Goal: Find specific page/section: Find specific page/section

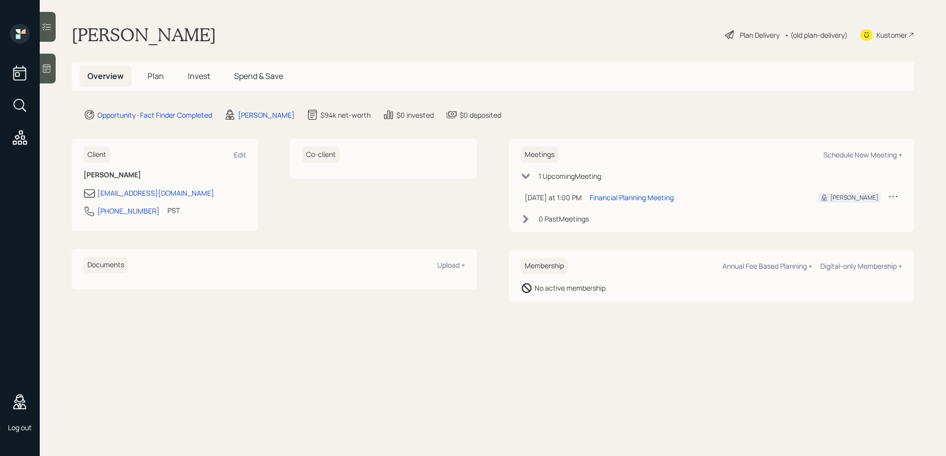
click at [635, 103] on main "[PERSON_NAME] Plan Delivery • (old plan-delivery) Kustomer Overview Plan Invest…" at bounding box center [493, 228] width 906 height 456
click at [280, 171] on div "Client Edit [PERSON_NAME] [EMAIL_ADDRESS][DOMAIN_NAME] [PHONE_NUMBER] PST Curre…" at bounding box center [275, 185] width 406 height 92
click at [255, 46] on main "[PERSON_NAME] Plan Delivery • (old plan-delivery) Kustomer Overview Plan Invest…" at bounding box center [493, 228] width 906 height 456
click at [47, 23] on icon at bounding box center [47, 27] width 10 height 10
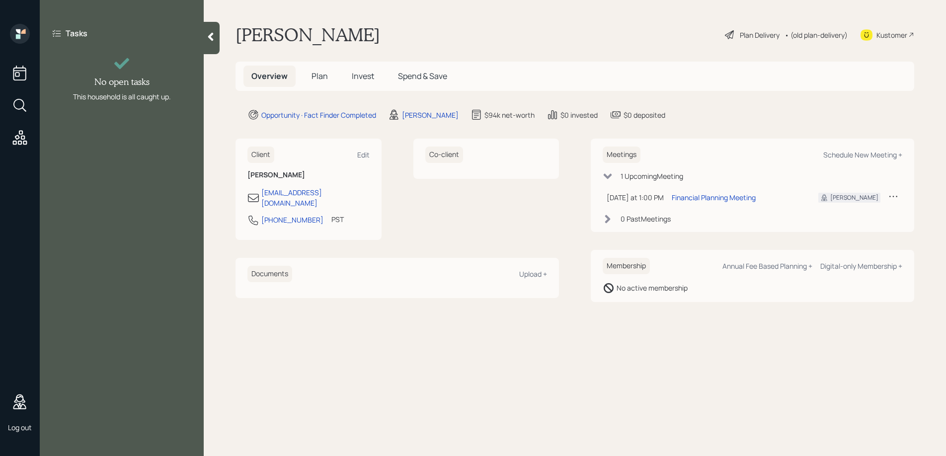
click at [56, 34] on icon at bounding box center [57, 33] width 10 height 10
click at [218, 37] on div at bounding box center [212, 38] width 16 height 32
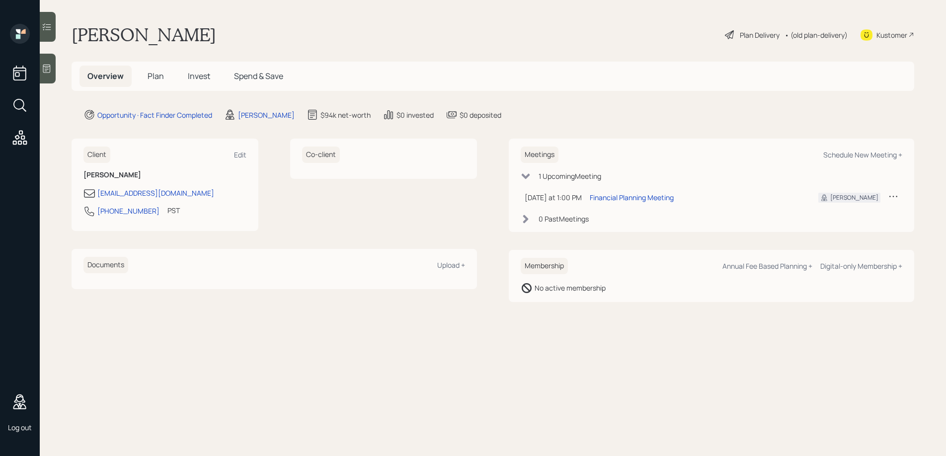
click at [49, 68] on icon at bounding box center [47, 69] width 10 height 10
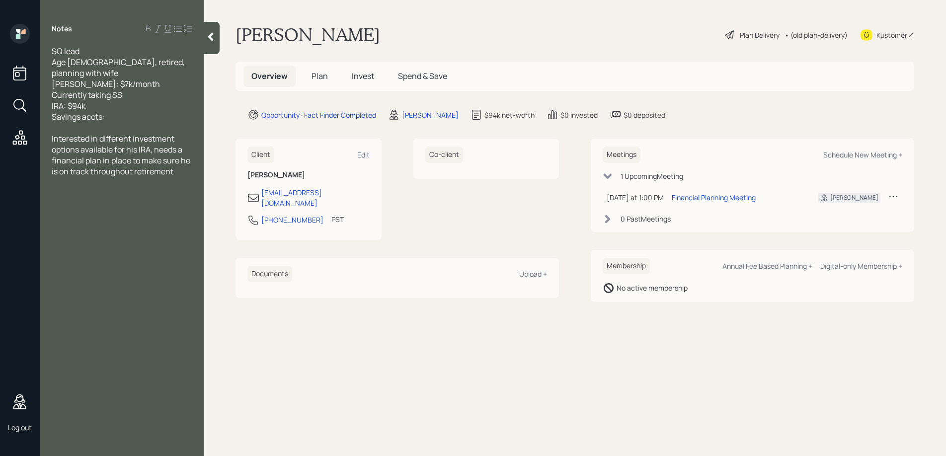
click at [212, 36] on icon at bounding box center [211, 37] width 10 height 10
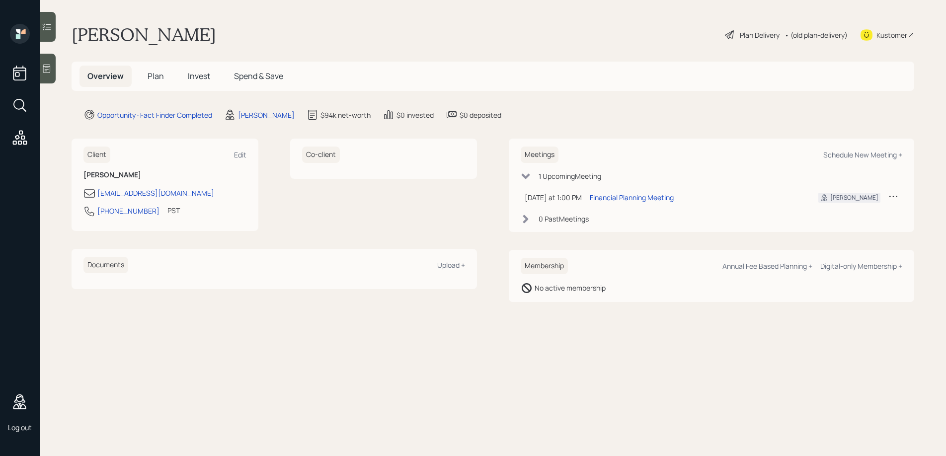
click at [102, 155] on h6 "Client" at bounding box center [96, 155] width 27 height 16
click at [152, 81] on span "Plan" at bounding box center [156, 76] width 16 height 11
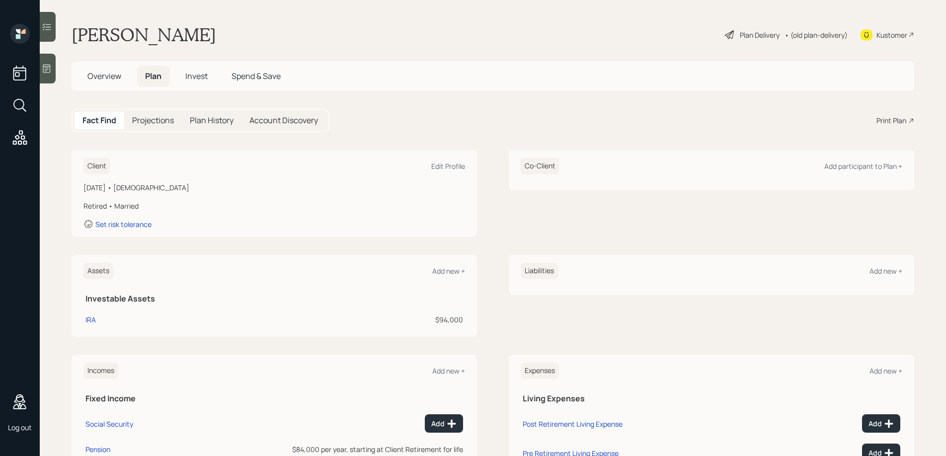
click at [92, 80] on span "Overview" at bounding box center [104, 76] width 34 height 11
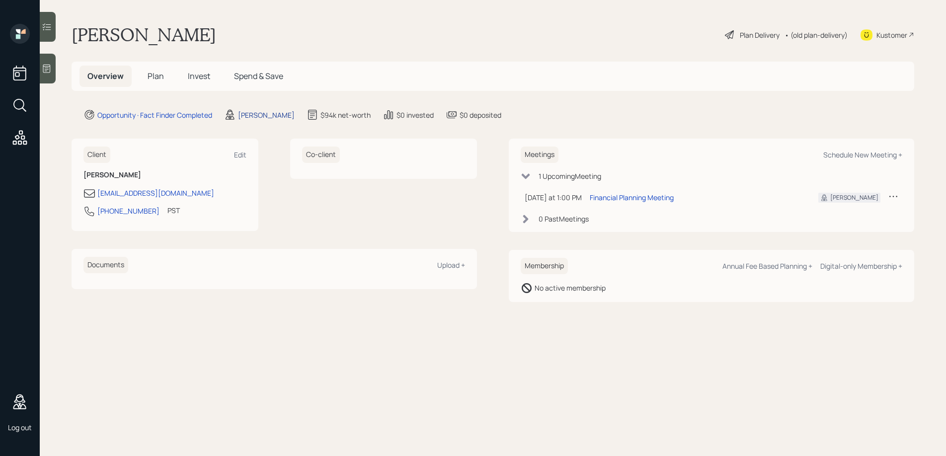
click at [255, 115] on div "[PERSON_NAME]" at bounding box center [266, 115] width 57 height 10
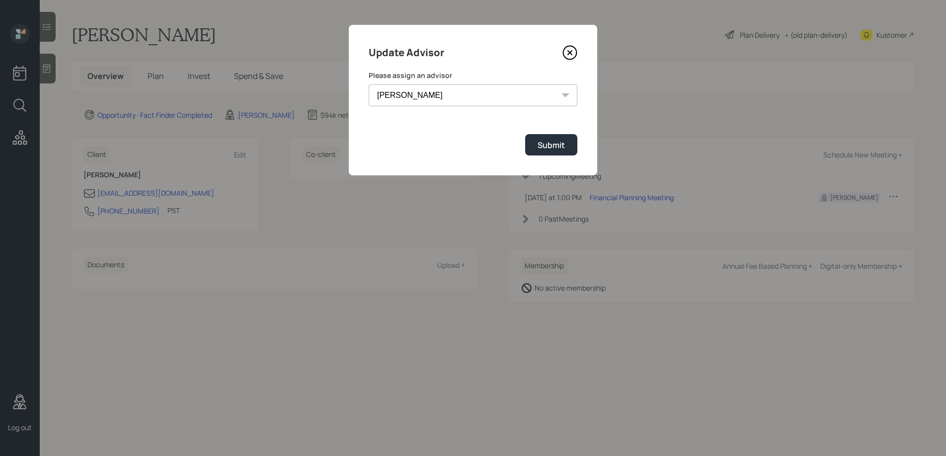
drag, startPoint x: 665, startPoint y: 73, endPoint x: 661, endPoint y: 70, distance: 5.4
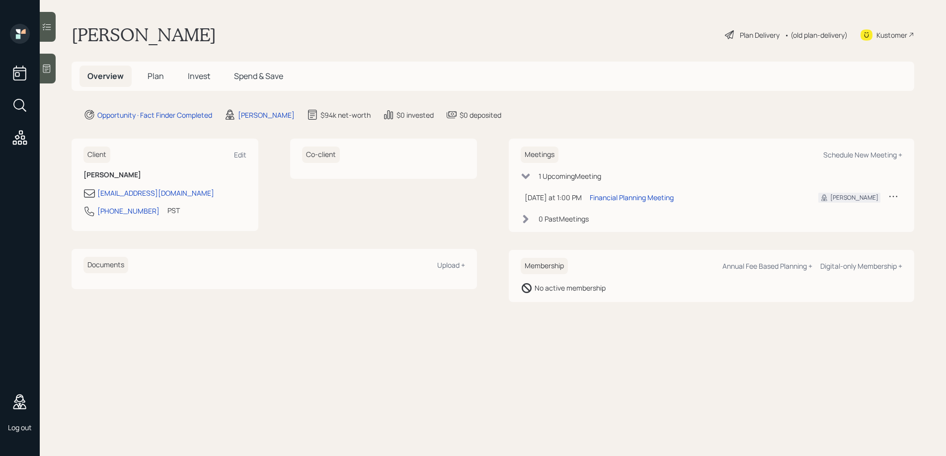
click at [158, 78] on span "Plan" at bounding box center [156, 76] width 16 height 11
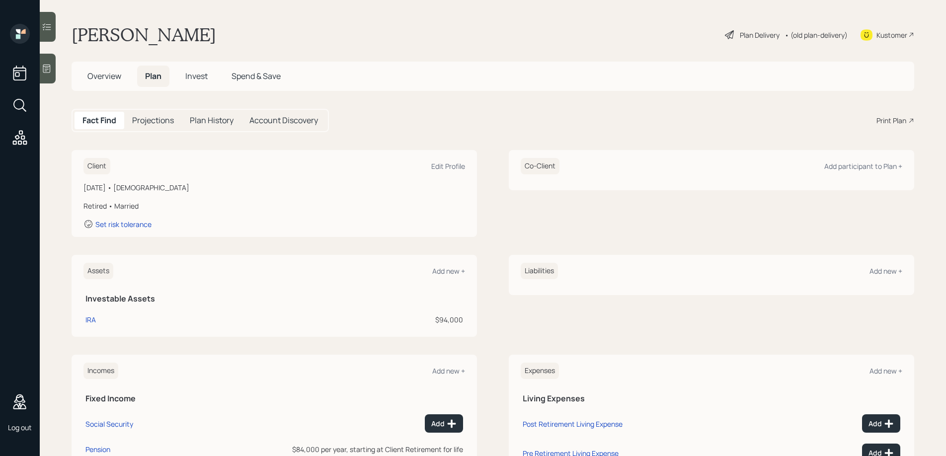
click at [94, 78] on span "Overview" at bounding box center [104, 76] width 34 height 11
